Goal: Navigation & Orientation: Find specific page/section

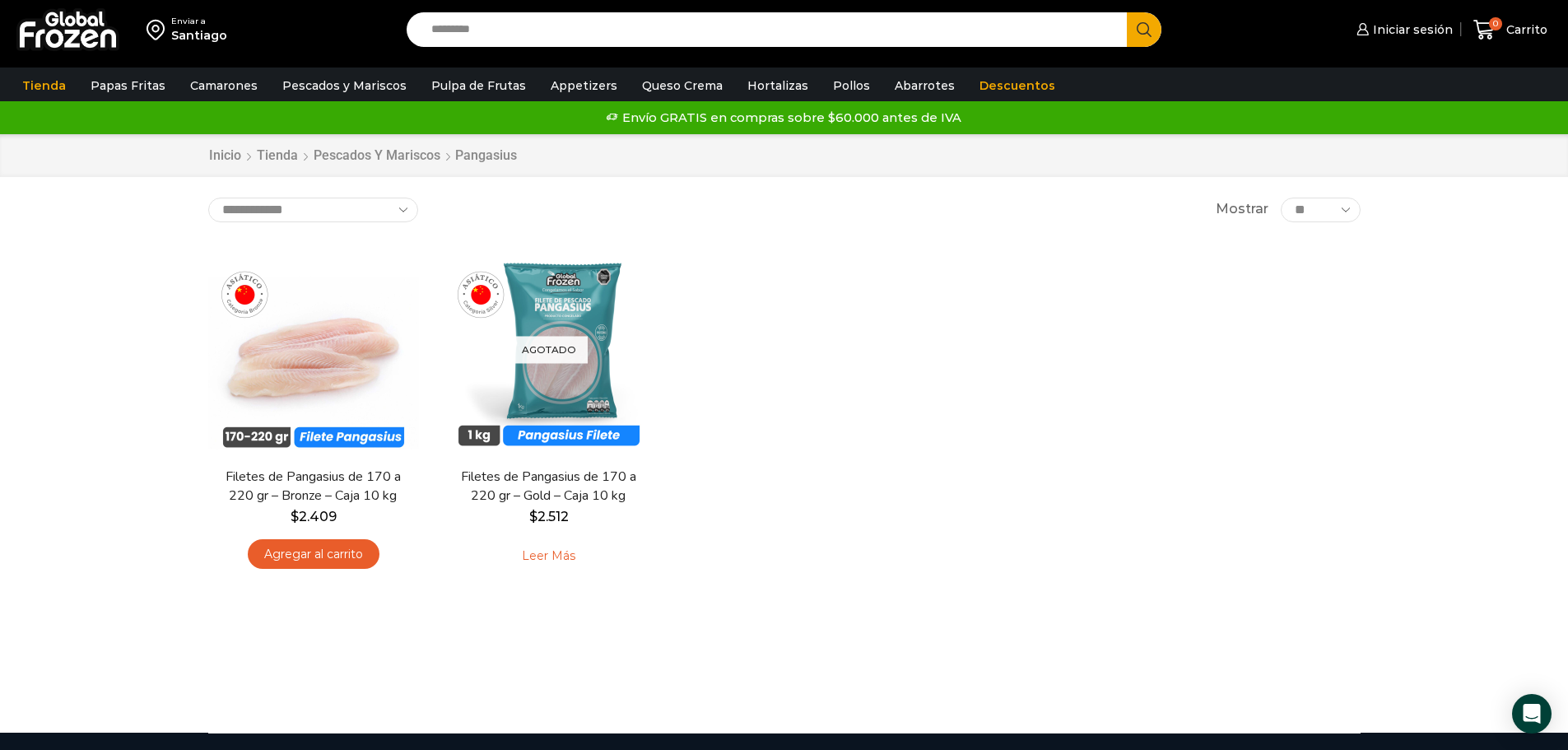
click at [80, 28] on img at bounding box center [68, 30] width 103 height 43
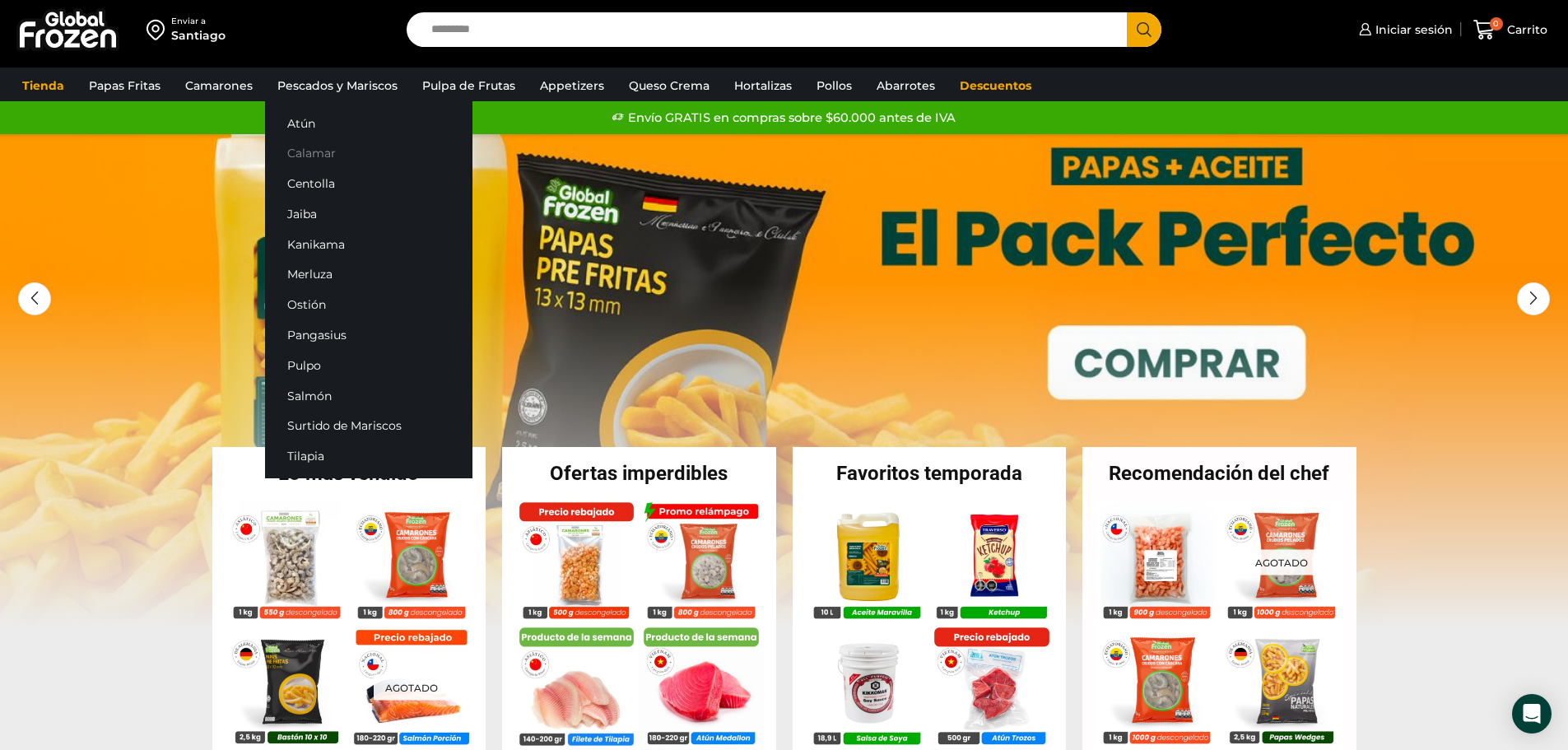
click at [305, 151] on link "Calamar" at bounding box center [368, 154] width 207 height 31
